Goal: Transaction & Acquisition: Purchase product/service

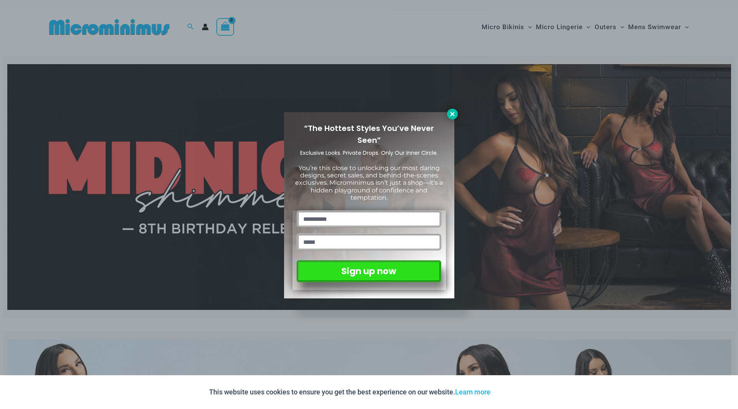
click at [454, 116] on icon at bounding box center [452, 114] width 4 height 4
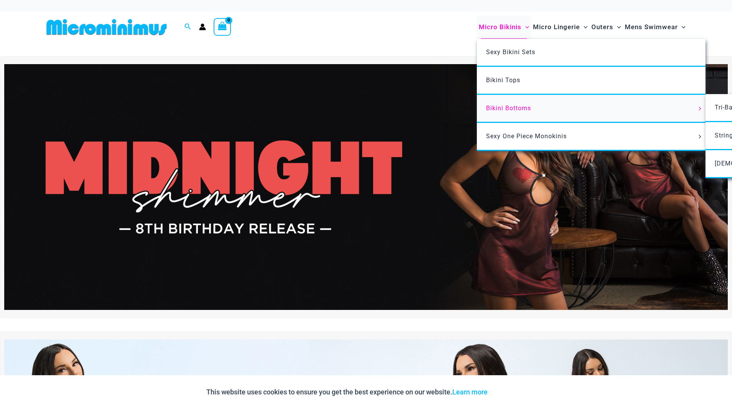
click at [514, 110] on span "Bikini Bottoms" at bounding box center [508, 108] width 45 height 7
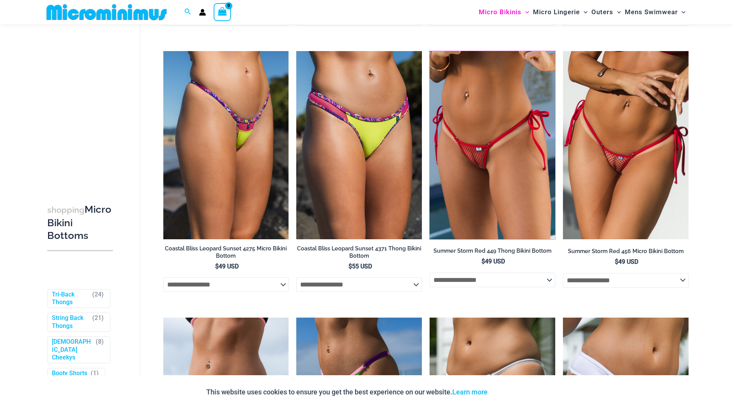
scroll to position [1134, 0]
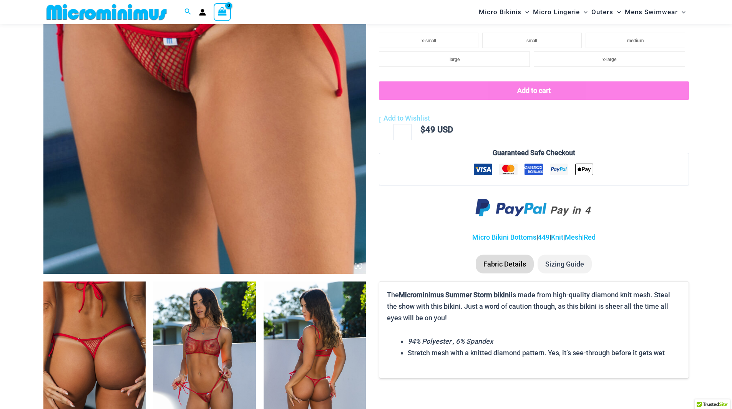
scroll to position [302, 0]
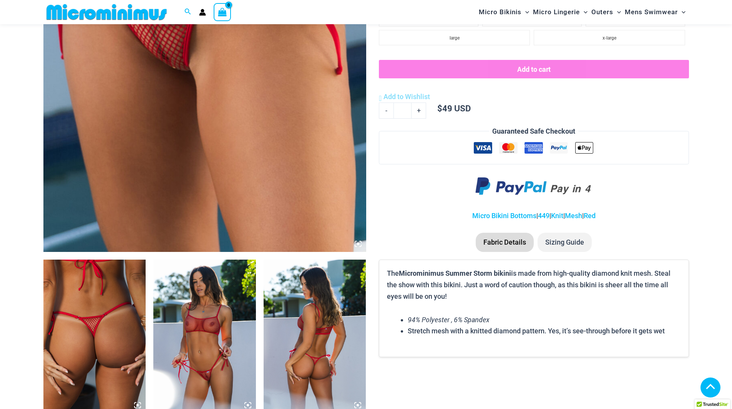
click at [205, 292] on img at bounding box center [204, 337] width 103 height 154
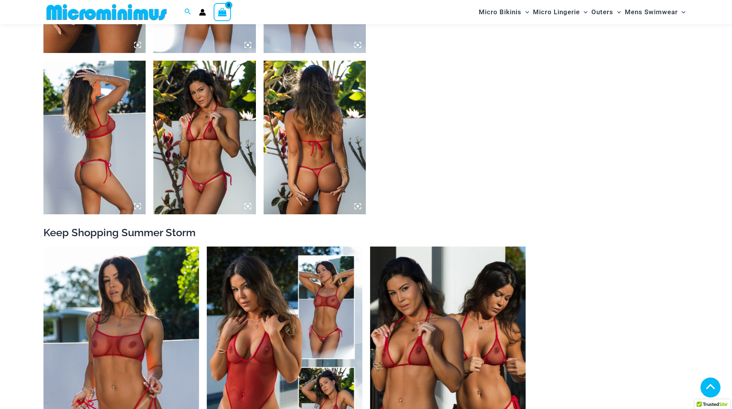
scroll to position [648, 0]
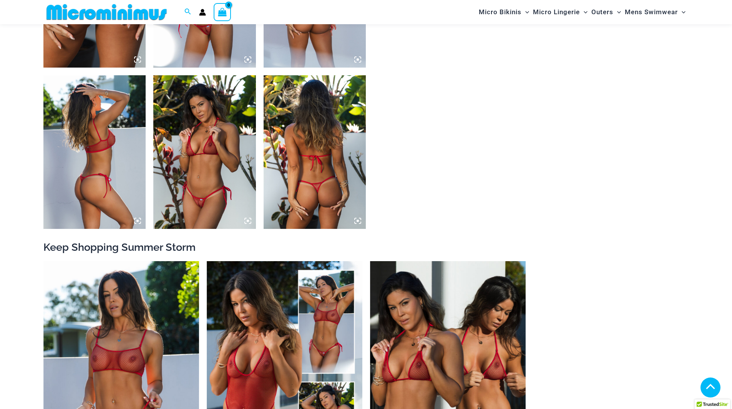
click at [247, 221] on icon at bounding box center [248, 221] width 2 height 2
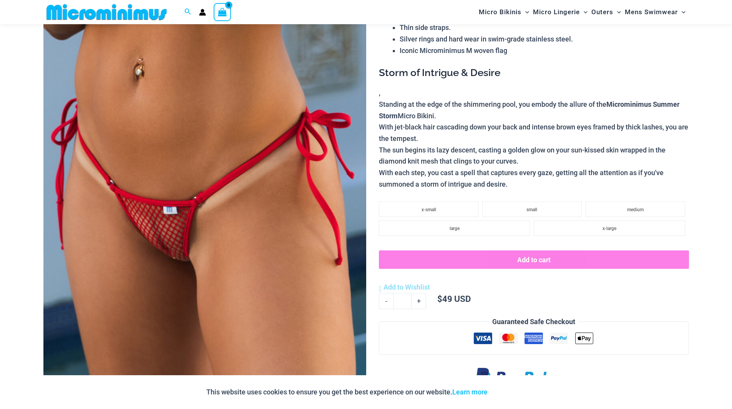
scroll to position [110, 0]
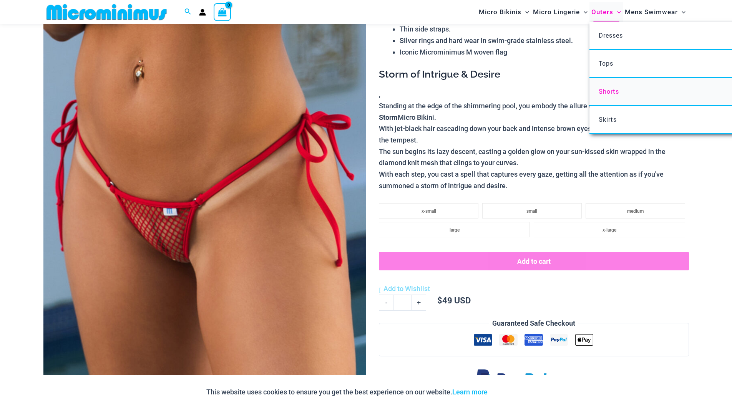
click at [611, 92] on span "Shorts" at bounding box center [609, 91] width 20 height 8
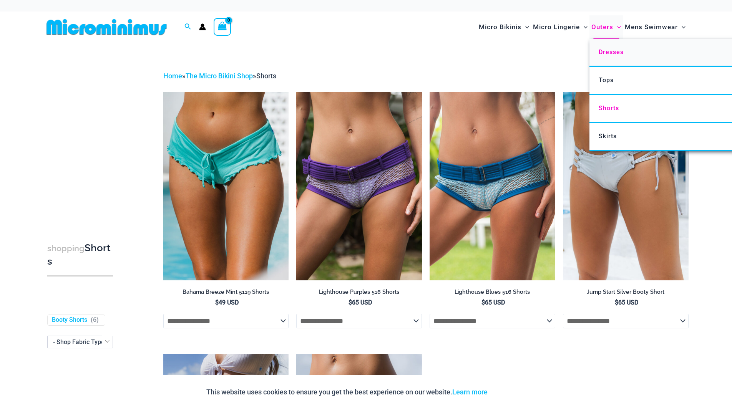
click at [610, 48] on span "Dresses" at bounding box center [611, 51] width 25 height 7
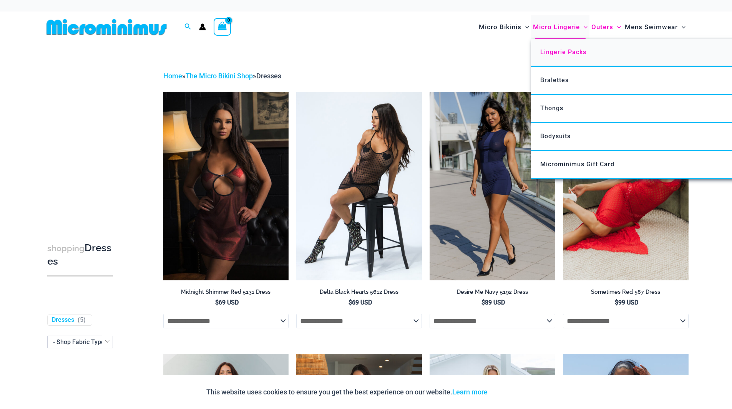
click at [566, 51] on span "Lingerie Packs" at bounding box center [563, 51] width 46 height 7
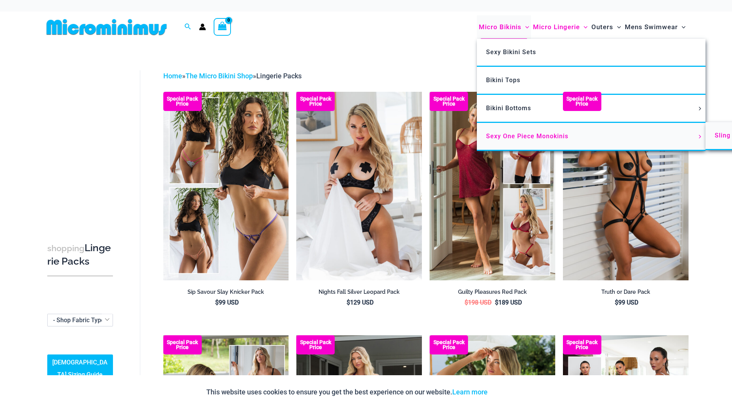
click at [716, 136] on span "Sling Bikinis" at bounding box center [734, 135] width 38 height 7
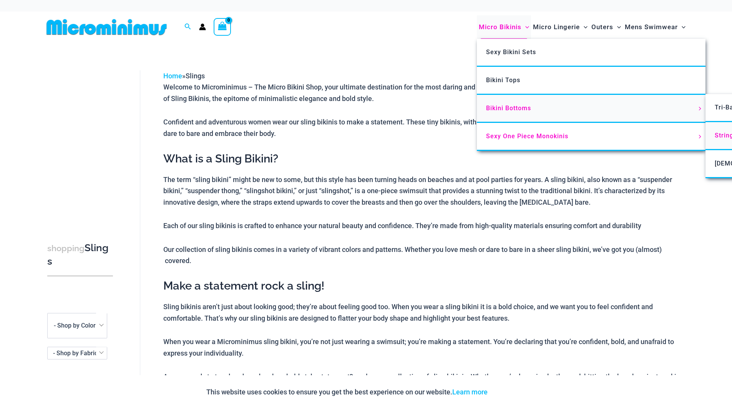
click at [722, 136] on span "String Back Thongs" at bounding box center [745, 135] width 61 height 7
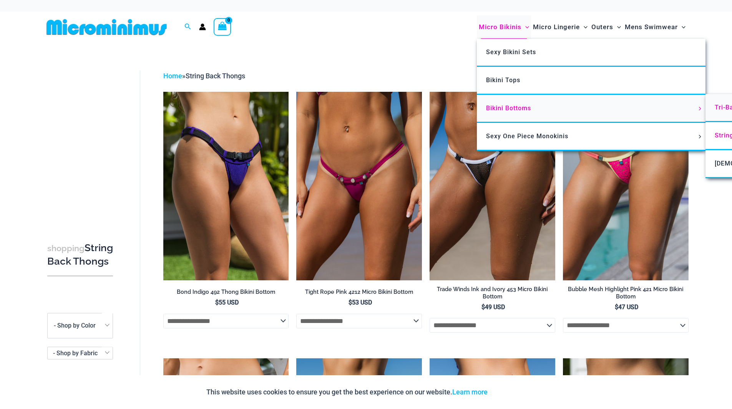
click at [723, 108] on span "Tri-Back Thongs" at bounding box center [740, 107] width 51 height 7
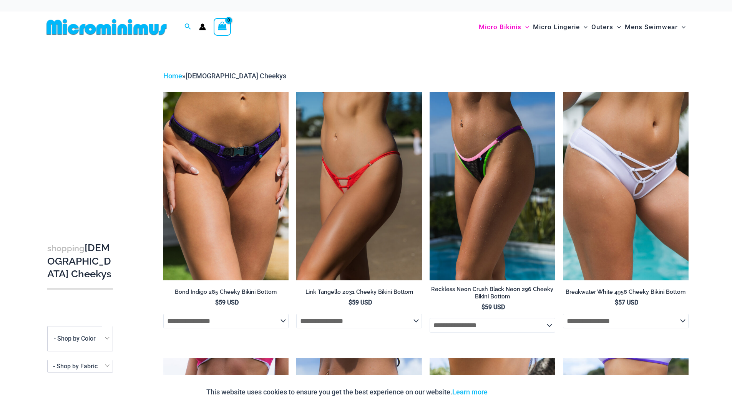
click at [720, 55] on div "**********" at bounding box center [366, 351] width 732 height 617
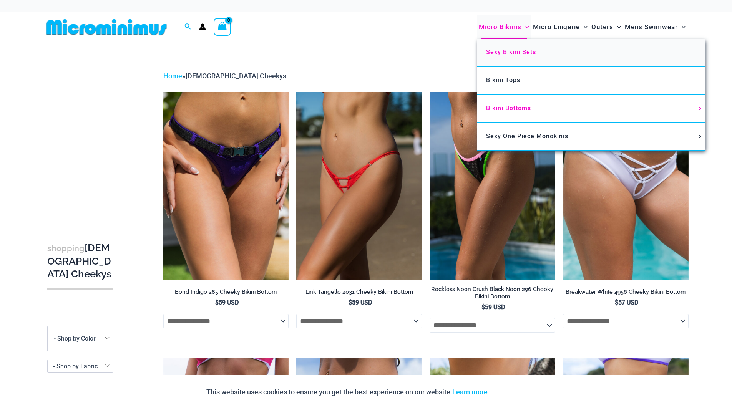
click at [512, 52] on span "Sexy Bikini Sets" at bounding box center [511, 51] width 50 height 7
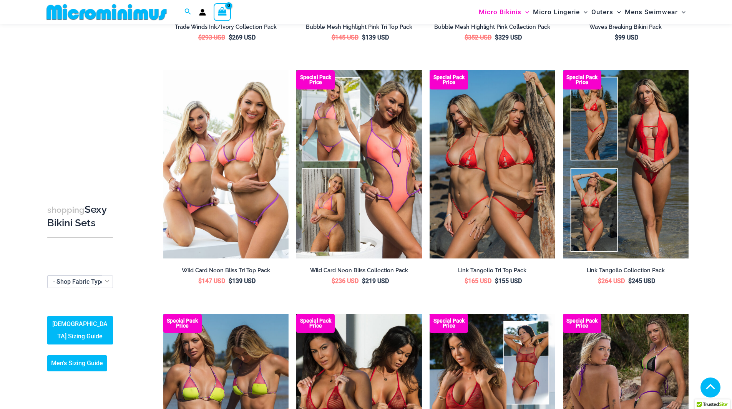
scroll to position [557, 0]
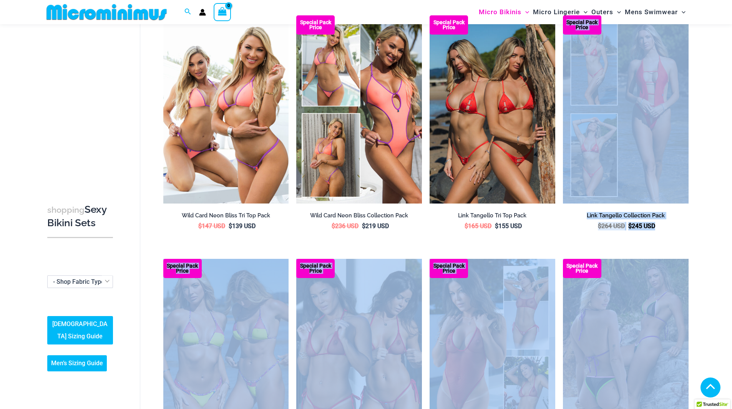
drag, startPoint x: 726, startPoint y: 154, endPoint x: 737, endPoint y: 302, distance: 148.4
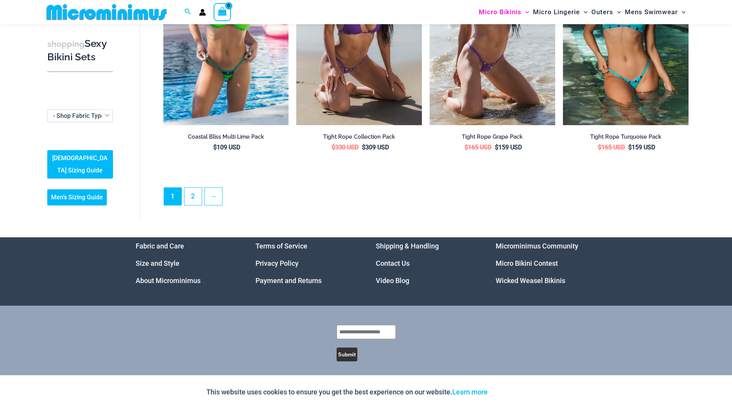
scroll to position [1854, 0]
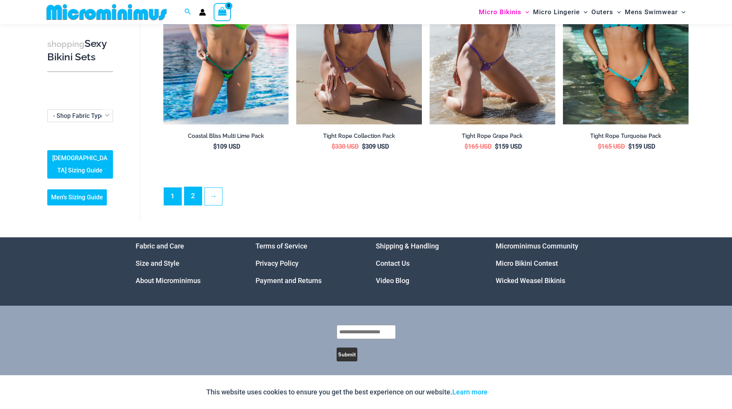
click at [194, 191] on link "2" at bounding box center [192, 196] width 17 height 18
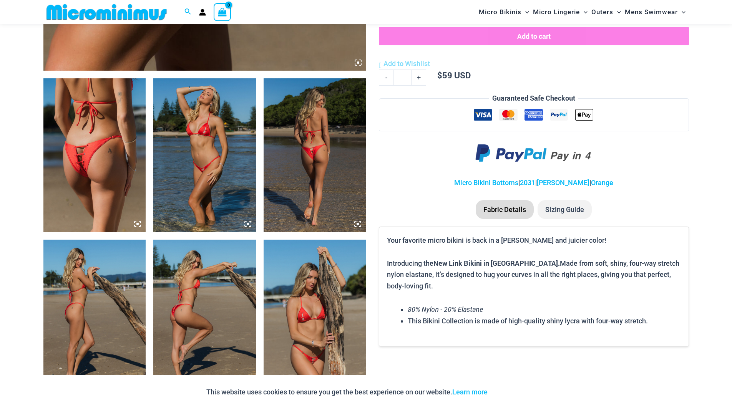
scroll to position [531, 0]
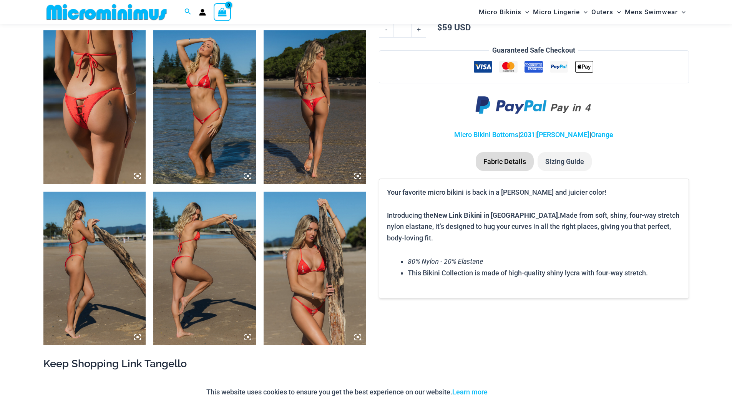
click at [356, 337] on icon at bounding box center [357, 337] width 7 height 7
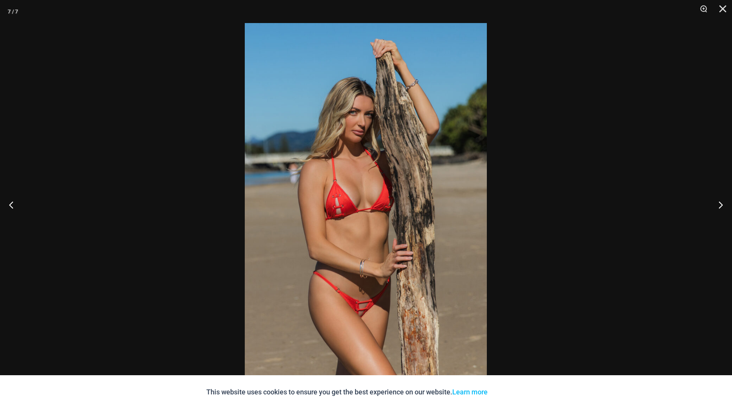
click at [371, 310] on img at bounding box center [366, 204] width 242 height 363
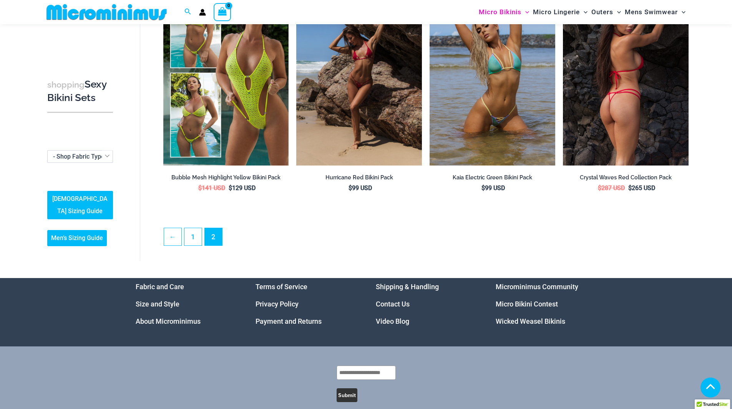
scroll to position [350, 0]
